Goal: Navigation & Orientation: Find specific page/section

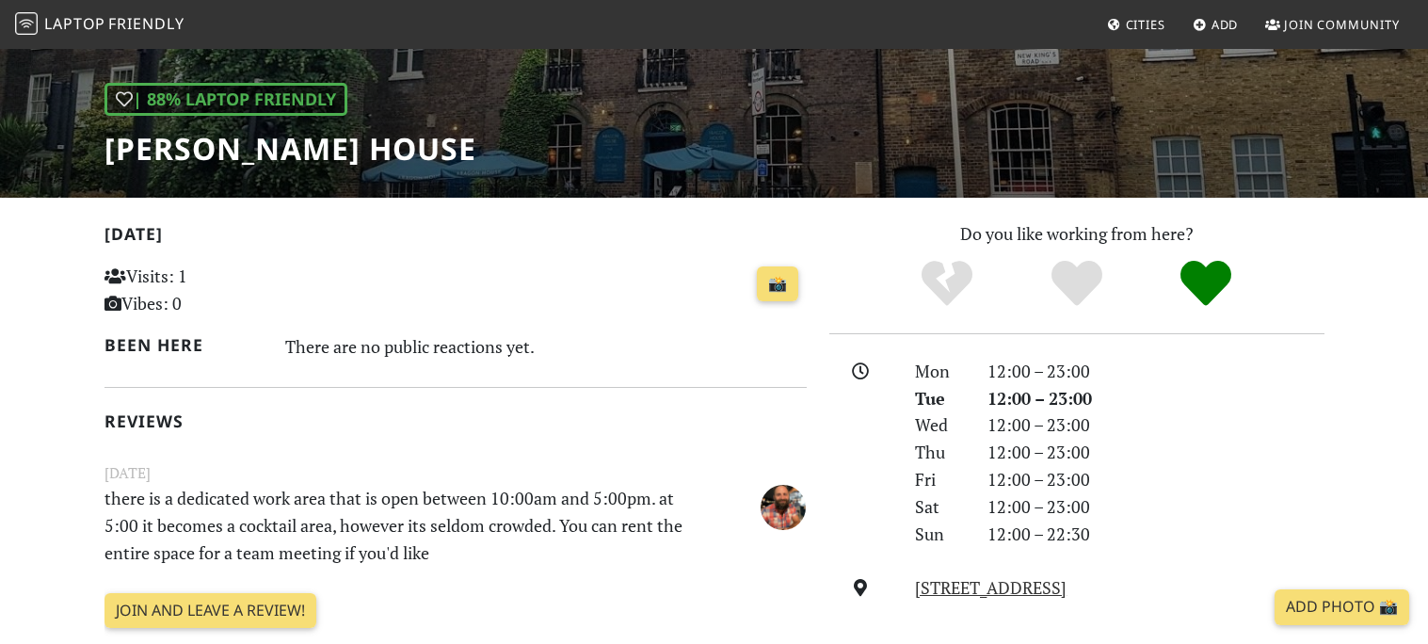
scroll to position [240, 0]
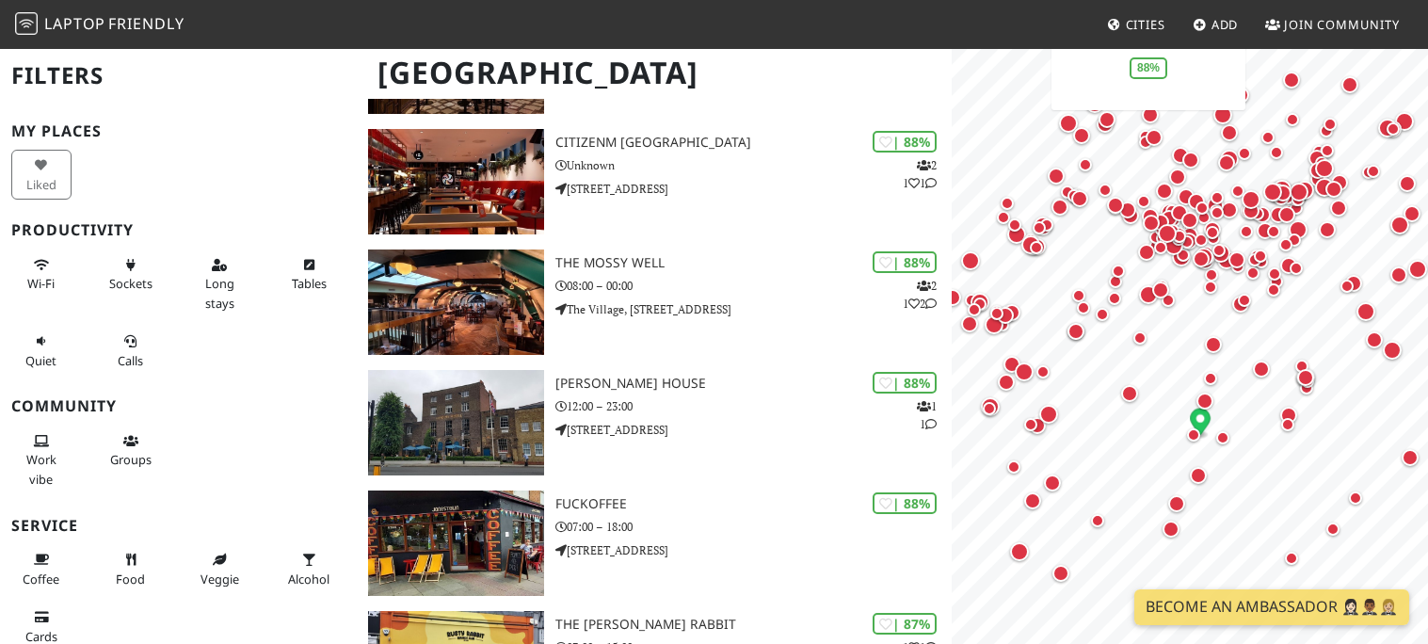
scroll to position [2053, 0]
